Goal: Information Seeking & Learning: Learn about a topic

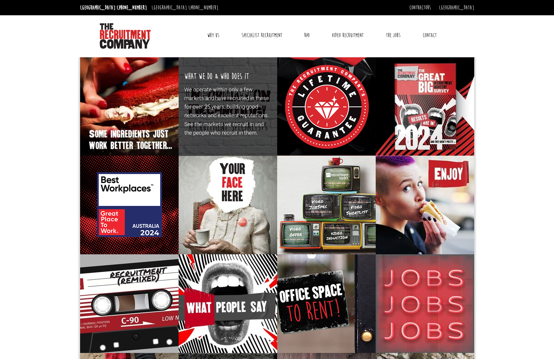
click at [197, 92] on p "We operate within only a few markets and have recruited in these for over 25 ye…" at bounding box center [227, 111] width 87 height 52
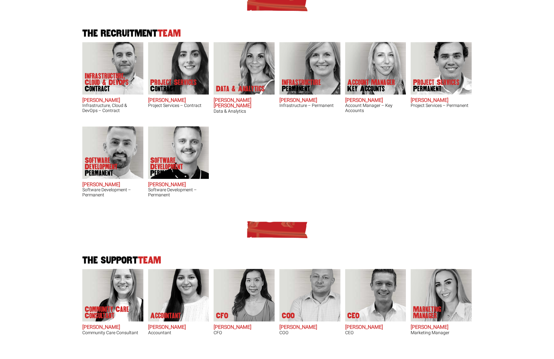
scroll to position [63, 0]
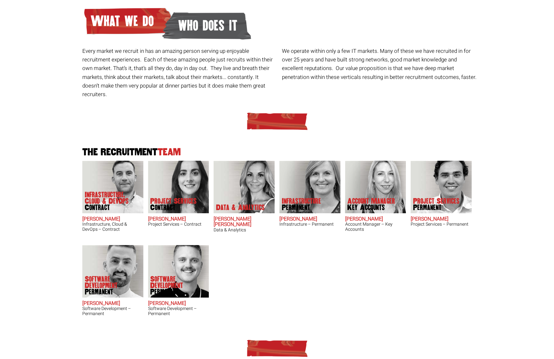
click at [304, 198] on p "Infrastructure Permanent" at bounding box center [301, 204] width 39 height 13
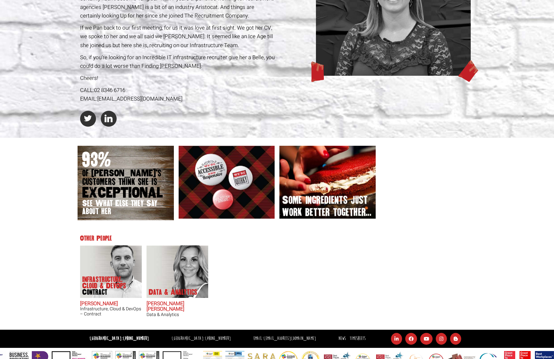
scroll to position [135, 0]
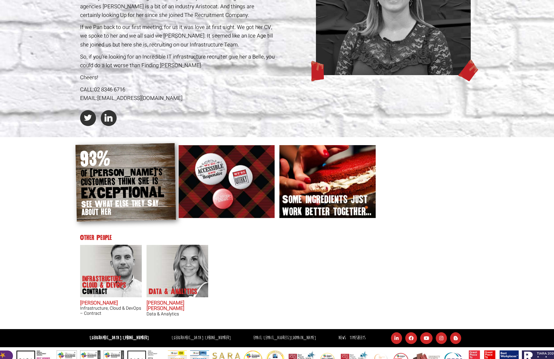
click at [128, 181] on span "customers think she is" at bounding box center [125, 181] width 89 height 10
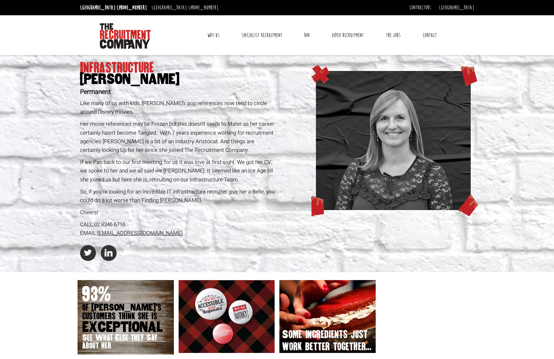
scroll to position [0, 0]
click at [394, 35] on link "The Jobs" at bounding box center [393, 35] width 24 height 16
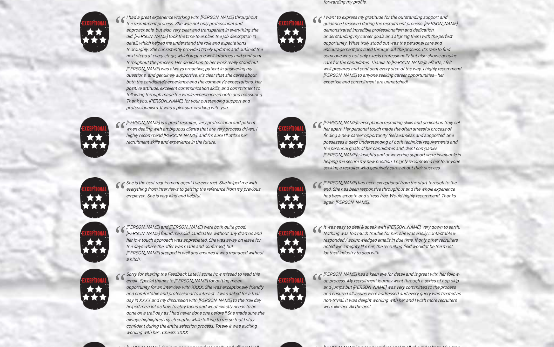
scroll to position [428, 0]
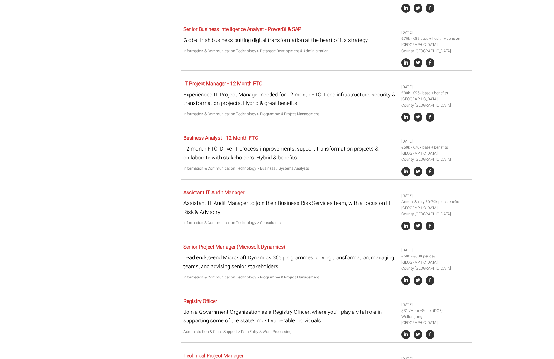
scroll to position [1341, 0]
